Goal: Task Accomplishment & Management: Use online tool/utility

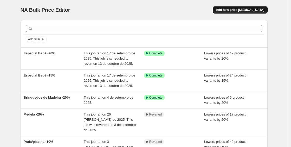
click at [239, 8] on span "Add new price [MEDICAL_DATA]" at bounding box center [240, 10] width 48 height 4
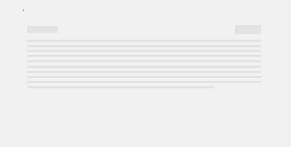
select select "percentage"
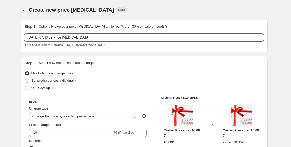
click at [107, 38] on input "20/09/2025, 07:43:59 Price change job" at bounding box center [144, 37] width 239 height 8
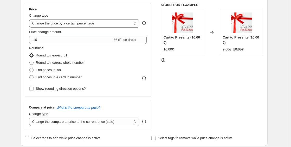
scroll to position [110, 0]
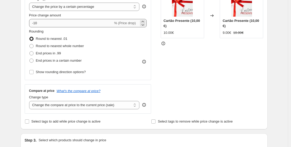
type input "Chupetas -20%"
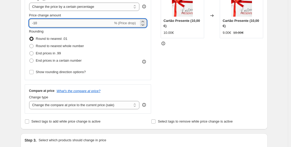
click at [41, 23] on input "-10" at bounding box center [71, 23] width 84 height 8
type input "-20"
click at [213, 73] on div "STOREFRONT EXAMPLE Cartão Presente (10,00 €) 10.00€ Changed to Cartão Presente …" at bounding box center [212, 50] width 103 height 128
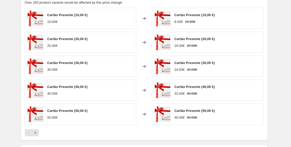
scroll to position [201, 0]
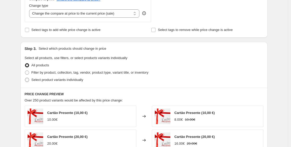
click at [49, 82] on span "Select product variants individually" at bounding box center [57, 79] width 52 height 5
click at [25, 78] on input "Select product variants individually" at bounding box center [25, 78] width 0 height 0
radio input "true"
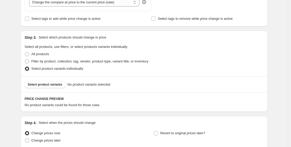
scroll to position [224, 0]
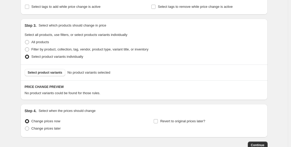
click at [52, 91] on div "No product variants could be found for those rules." at bounding box center [144, 93] width 239 height 5
click at [54, 78] on div "Select product variants No product variants selected" at bounding box center [144, 73] width 247 height 16
click at [52, 72] on span "Select product variants" at bounding box center [45, 73] width 35 height 4
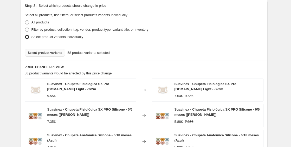
scroll to position [397, 0]
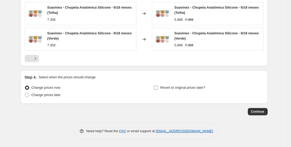
click at [191, 88] on span "Revert to original prices later?" at bounding box center [182, 88] width 45 height 4
click at [158, 88] on input "Revert to original prices later?" at bounding box center [156, 88] width 4 height 4
checkbox input "true"
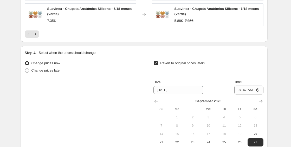
scroll to position [486, 0]
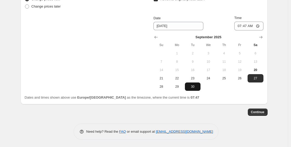
click at [194, 88] on span "30" at bounding box center [192, 87] width 11 height 4
click at [254, 35] on div at bounding box center [209, 37] width 110 height 5
click at [259, 36] on button "Show next month, October 2025" at bounding box center [260, 37] width 7 height 7
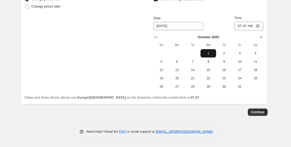
click at [212, 54] on span "1" at bounding box center [208, 53] width 11 height 4
type input "10/1/2025"
click at [245, 27] on input "07:47" at bounding box center [249, 26] width 29 height 9
type input "00:00"
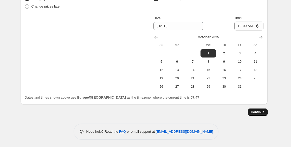
click at [260, 113] on span "Continue" at bounding box center [258, 112] width 14 height 4
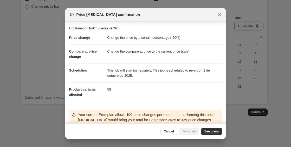
scroll to position [30, 0]
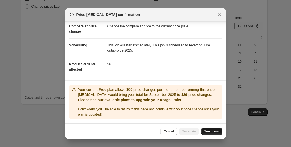
click at [212, 130] on span "See plans" at bounding box center [211, 131] width 15 height 4
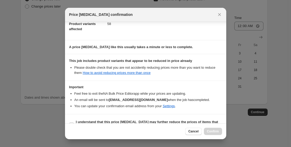
scroll to position [77, 0]
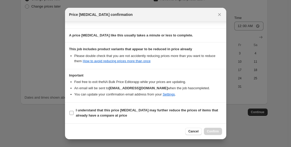
click at [80, 114] on b "I understand that this price change job may further reduce the prices of items …" at bounding box center [147, 112] width 142 height 9
click at [74, 114] on input "I understand that this price change job may further reduce the prices of items …" at bounding box center [71, 113] width 4 height 4
checkbox input "true"
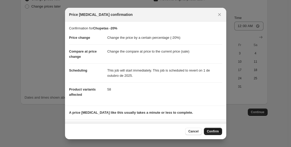
click at [211, 132] on span "Confirm" at bounding box center [213, 131] width 12 height 4
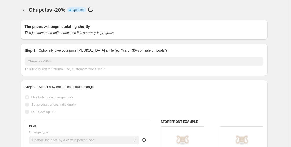
scroll to position [486, 0]
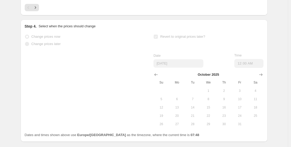
select select "percentage"
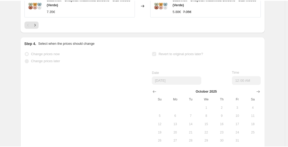
scroll to position [0, 0]
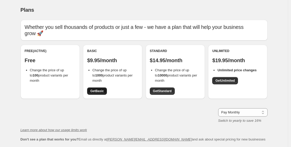
click at [96, 89] on span "Get Basic" at bounding box center [97, 91] width 14 height 4
